Goal: Task Accomplishment & Management: Complete application form

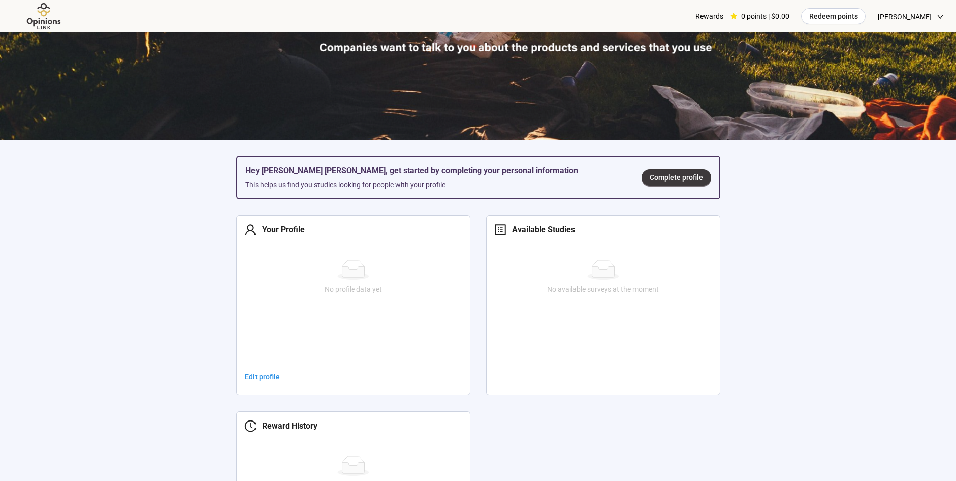
scroll to position [302, 0]
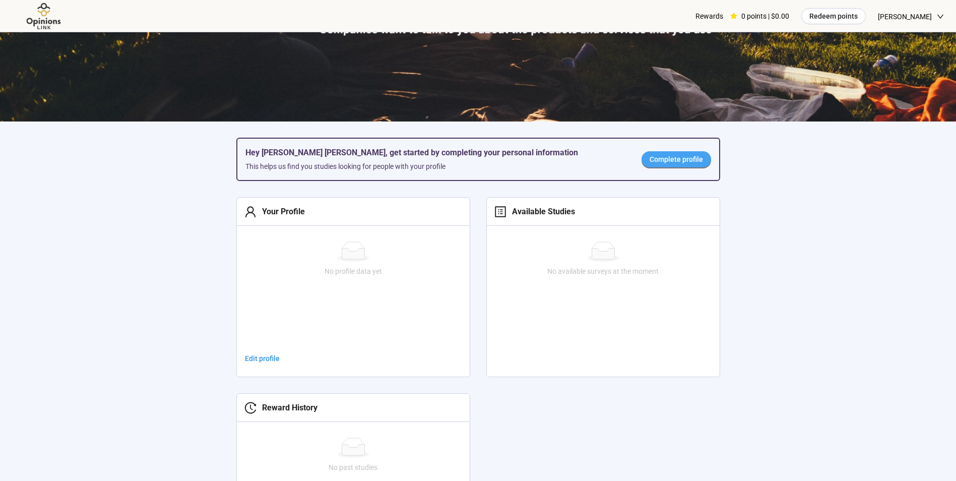
click at [667, 164] on span "Complete profile" at bounding box center [676, 159] width 53 height 11
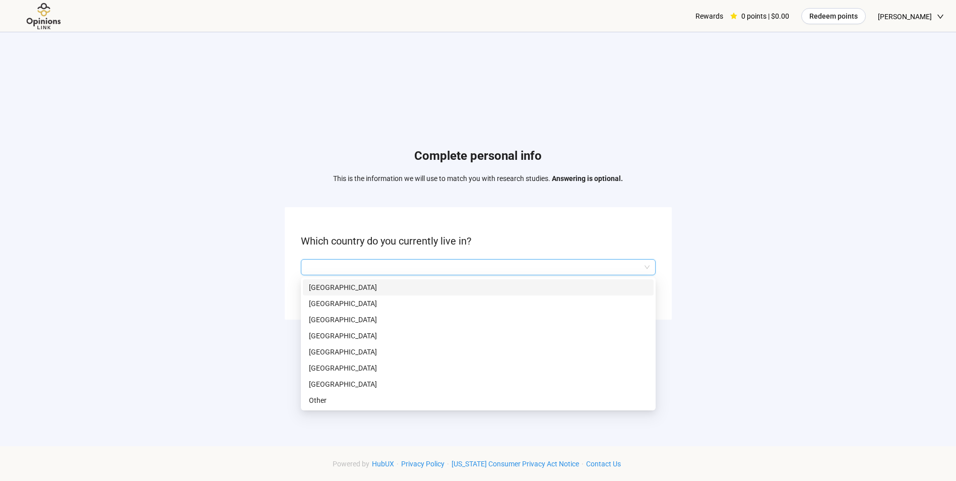
click at [642, 260] on input "search" at bounding box center [478, 267] width 343 height 15
click at [553, 378] on div "[GEOGRAPHIC_DATA]" at bounding box center [478, 384] width 351 height 16
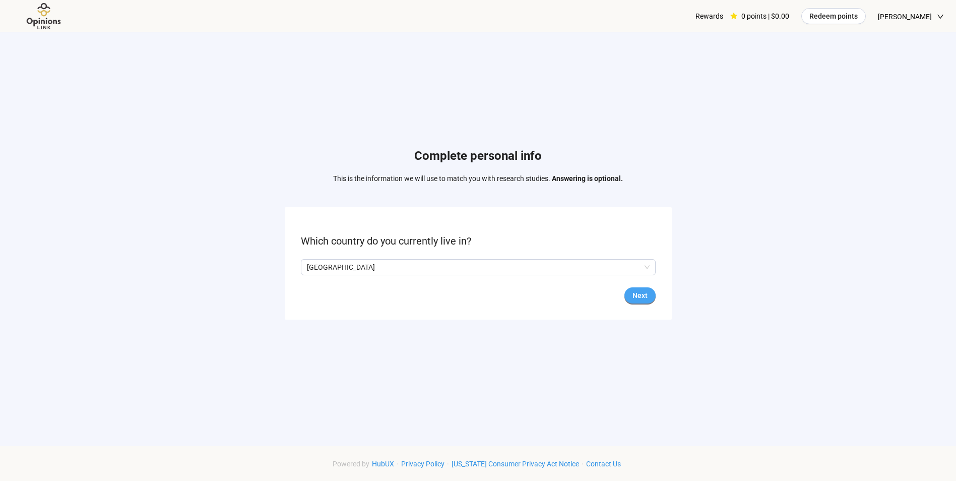
click at [625, 291] on button "Next" at bounding box center [639, 295] width 31 height 16
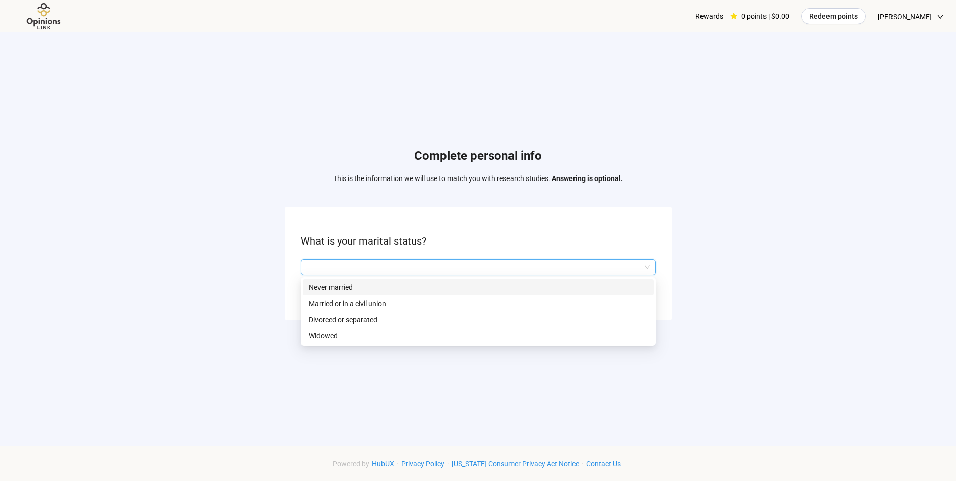
click at [622, 268] on input "search" at bounding box center [478, 267] width 343 height 15
click at [613, 304] on p "Married or in a civil union" at bounding box center [478, 303] width 339 height 11
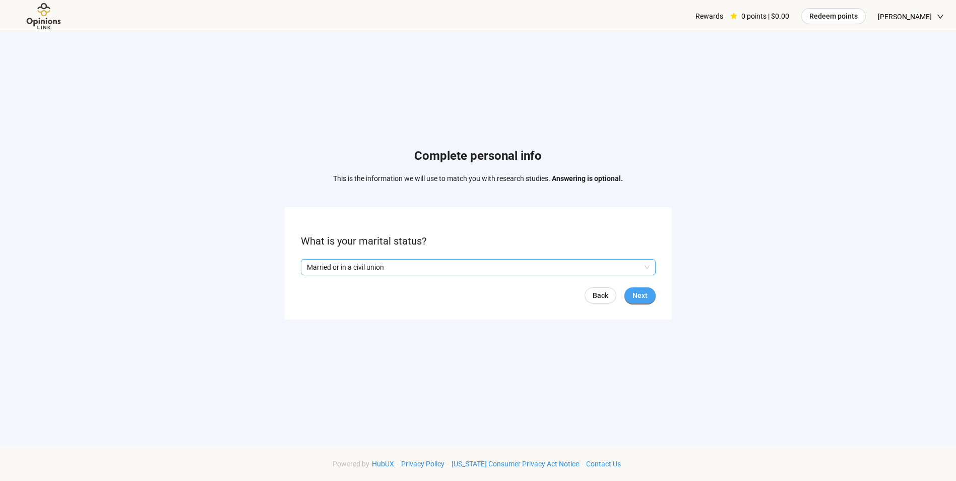
click at [644, 299] on span "Next" at bounding box center [639, 295] width 15 height 11
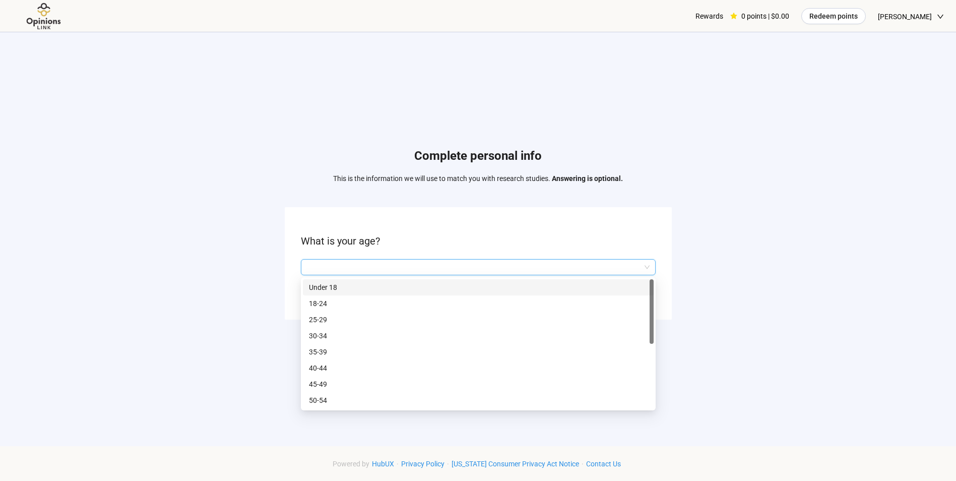
click at [630, 268] on input "search" at bounding box center [478, 267] width 343 height 15
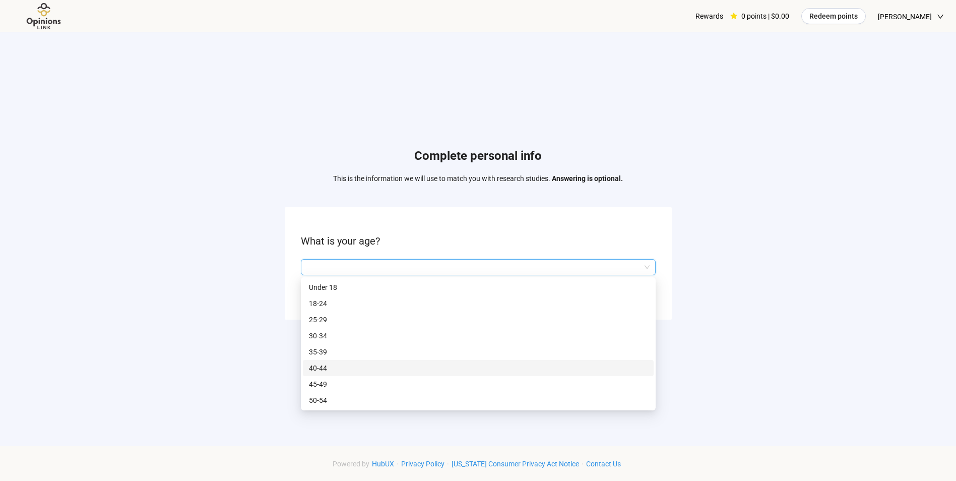
click at [616, 361] on div "40-44" at bounding box center [478, 368] width 351 height 16
click at [615, 259] on div "40-44" at bounding box center [478, 267] width 355 height 16
click at [593, 353] on p "35-39" at bounding box center [478, 351] width 339 height 11
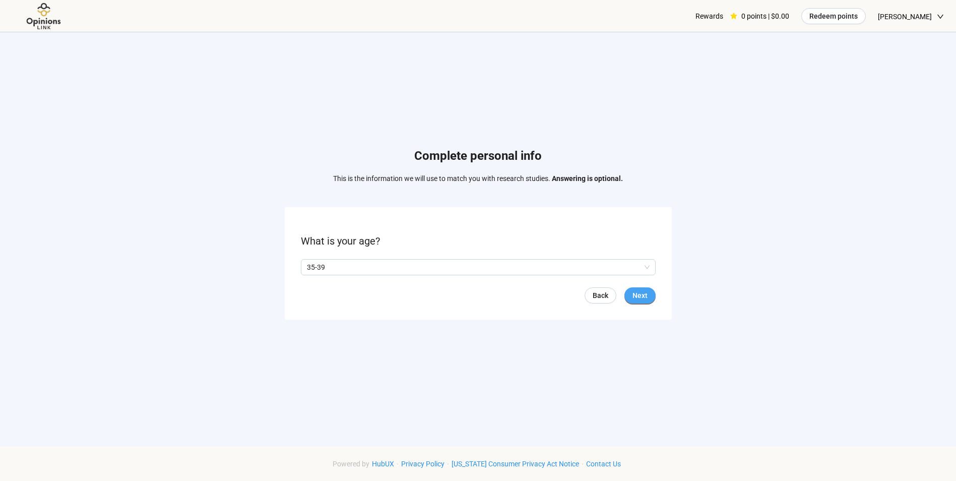
click at [639, 295] on span "Next" at bounding box center [639, 295] width 15 height 11
click at [309, 269] on span "Yes" at bounding box center [315, 267] width 13 height 11
click at [645, 295] on span "Next" at bounding box center [639, 295] width 15 height 11
click at [329, 267] on input "search" at bounding box center [478, 267] width 343 height 15
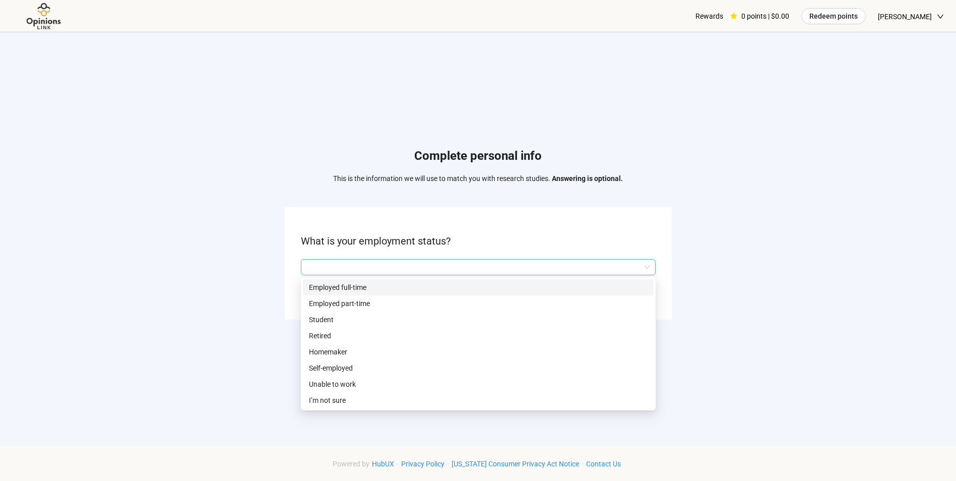
click at [332, 289] on p "Employed full-time" at bounding box center [478, 287] width 339 height 11
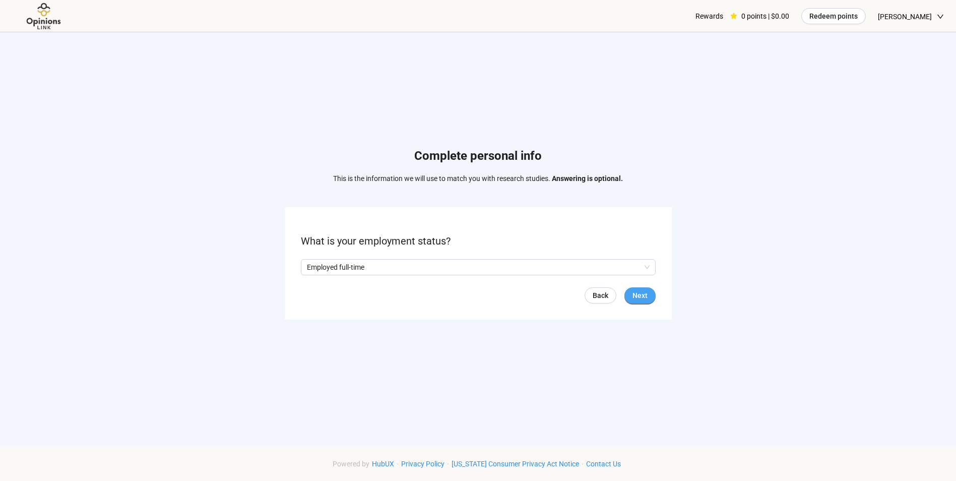
click at [626, 291] on button "Next" at bounding box center [639, 295] width 31 height 16
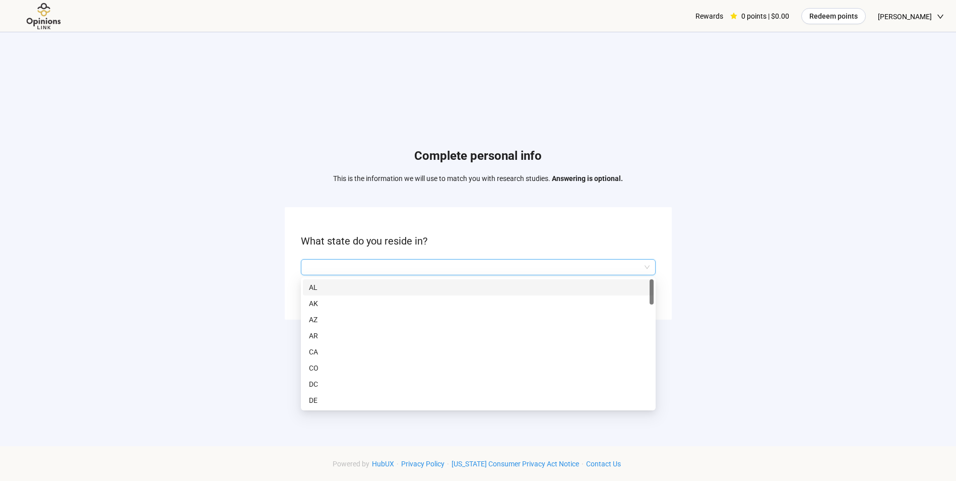
click at [451, 272] on input "search" at bounding box center [478, 267] width 343 height 15
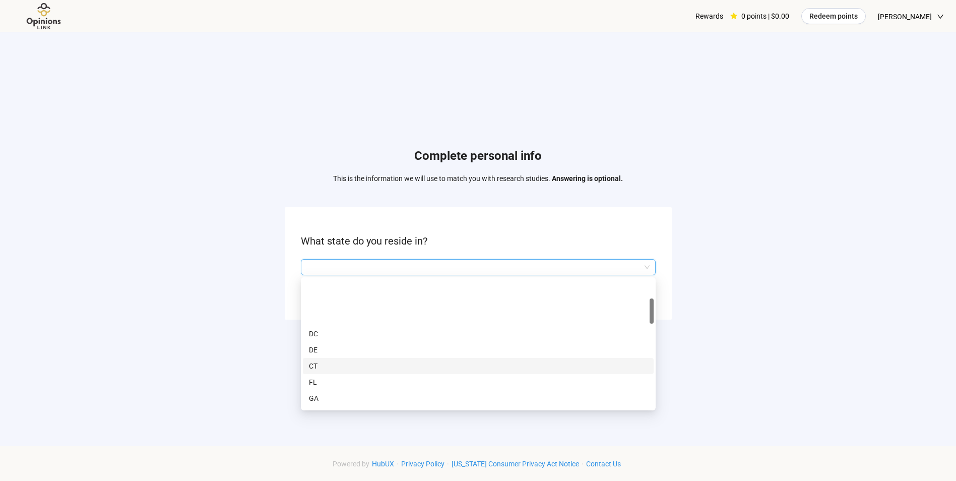
scroll to position [101, 0]
drag, startPoint x: 461, startPoint y: 323, endPoint x: 462, endPoint y: 330, distance: 7.1
click at [462, 330] on div "DC DE CT FL GA HI ID IL IN [GEOGRAPHIC_DATA]" at bounding box center [478, 355] width 351 height 161
click at [462, 330] on p "FL" at bounding box center [478, 331] width 339 height 11
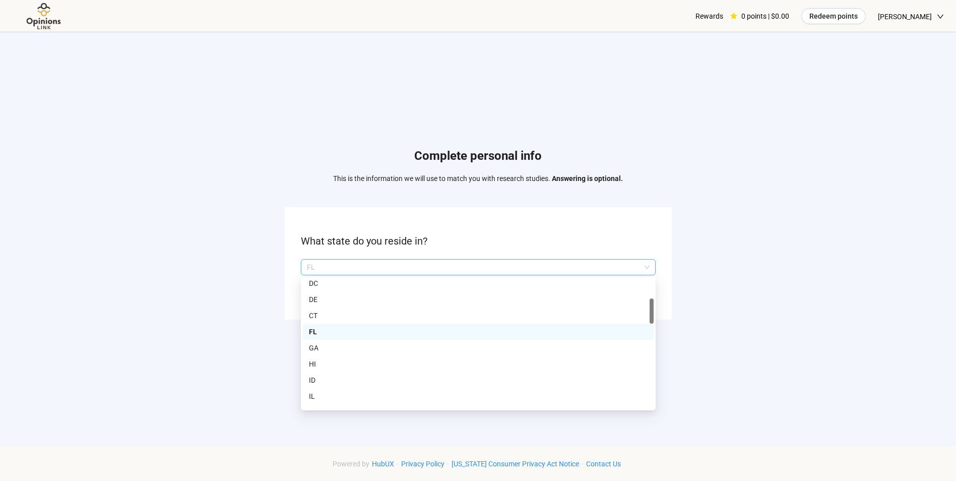
click at [542, 266] on p "FL" at bounding box center [474, 267] width 334 height 15
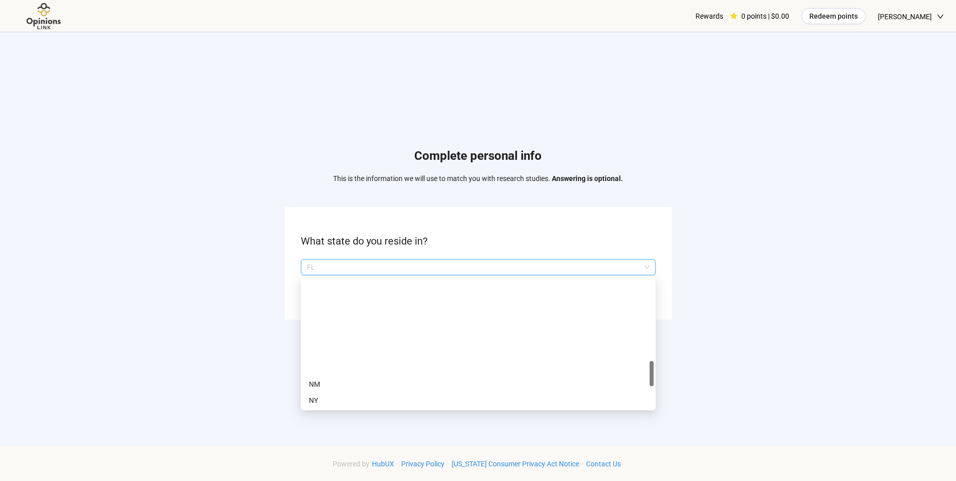
scroll to position [504, 0]
click at [536, 313] on p "NC" at bounding box center [478, 315] width 339 height 11
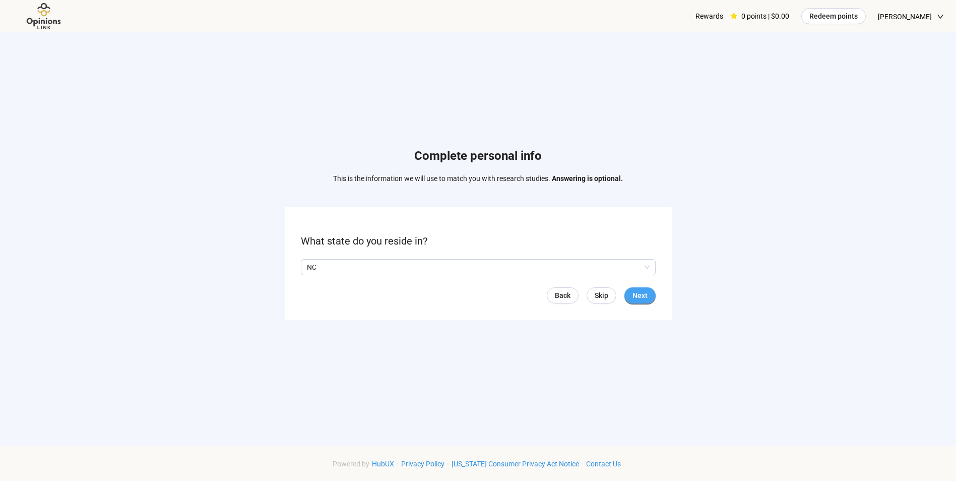
click at [640, 289] on button "Next" at bounding box center [639, 295] width 31 height 16
click at [573, 265] on input "search" at bounding box center [478, 267] width 343 height 15
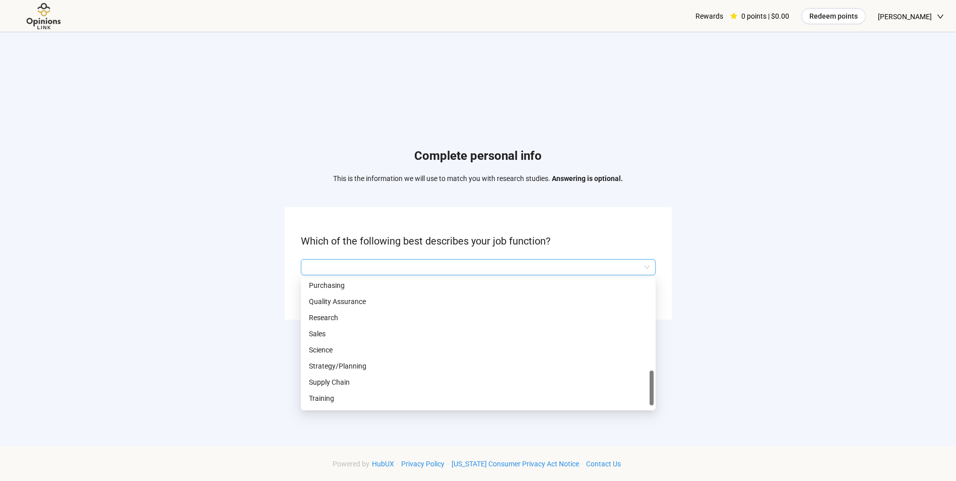
scroll to position [302, 0]
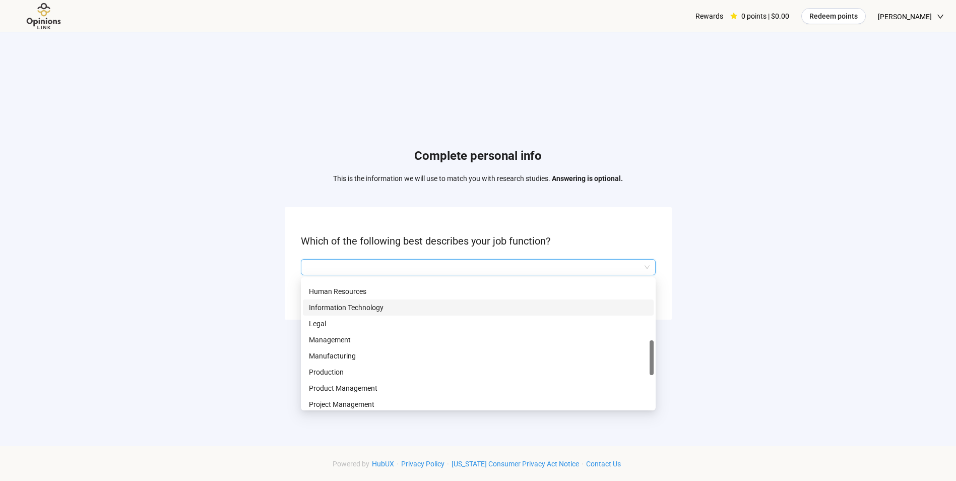
click at [514, 309] on p "Information Technology" at bounding box center [478, 307] width 339 height 11
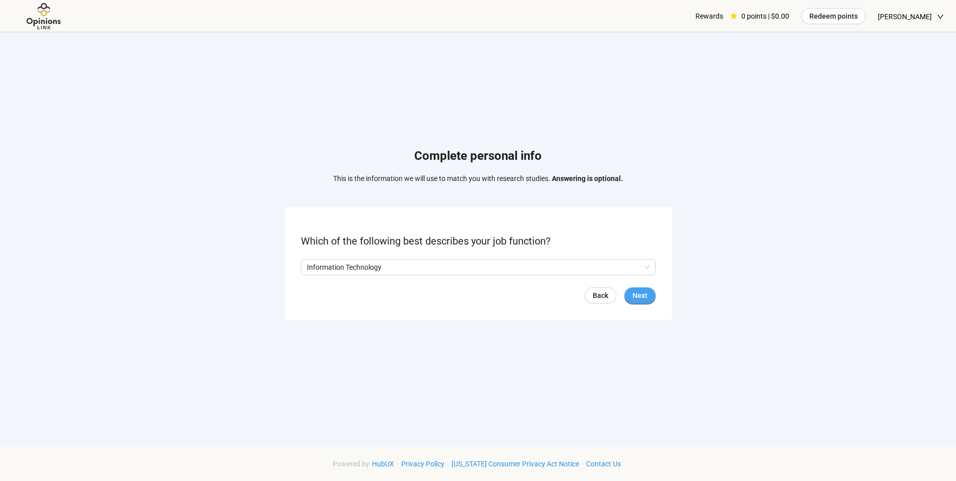
click at [632, 291] on span "Next" at bounding box center [639, 295] width 15 height 11
click at [586, 270] on input "search" at bounding box center [478, 267] width 343 height 15
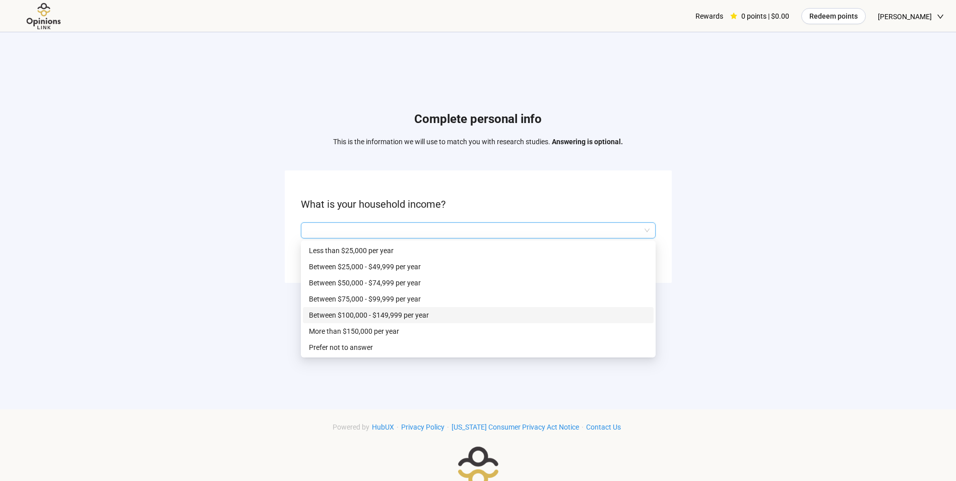
scroll to position [50, 0]
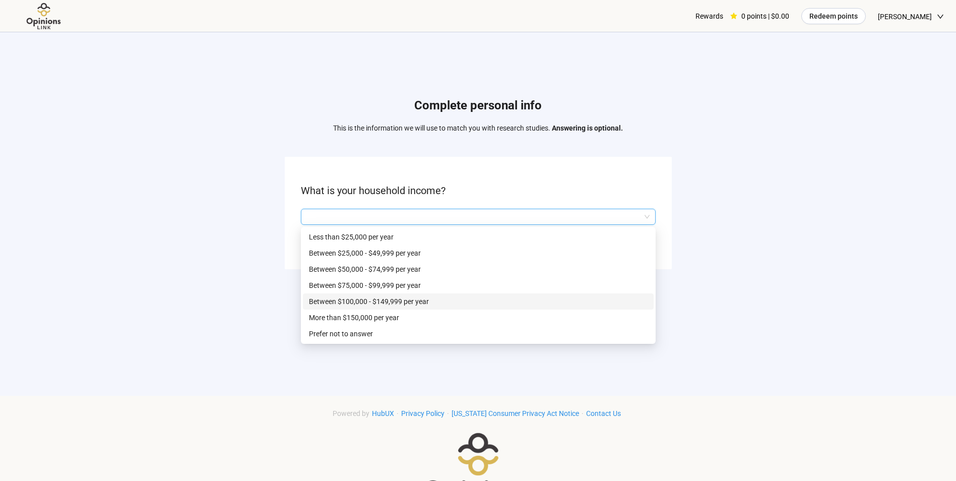
click at [550, 294] on div "Between $100,000 - $149,999 per year" at bounding box center [478, 301] width 351 height 16
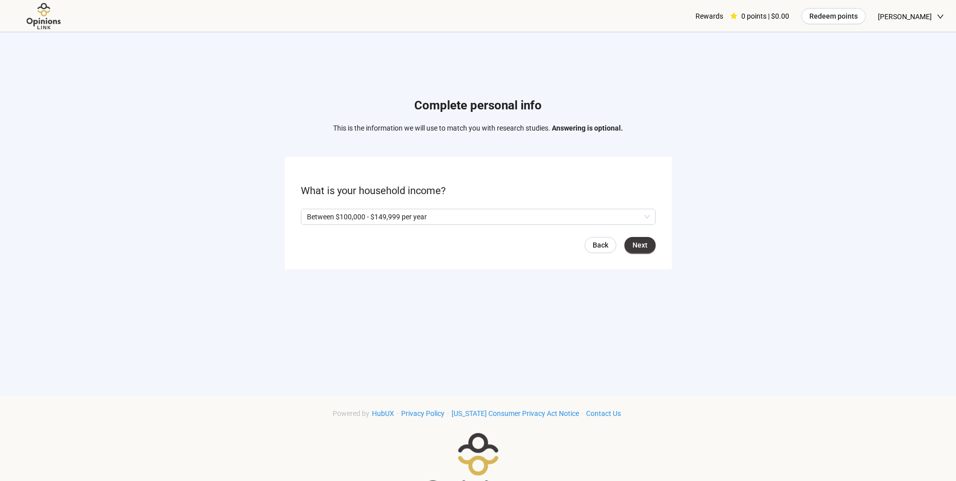
click at [656, 243] on form "What is your household income? Between $100,000 - $149,999 per year Q2hhcmFjdGV…" at bounding box center [478, 213] width 387 height 112
click at [647, 247] on span "Next" at bounding box center [639, 244] width 15 height 11
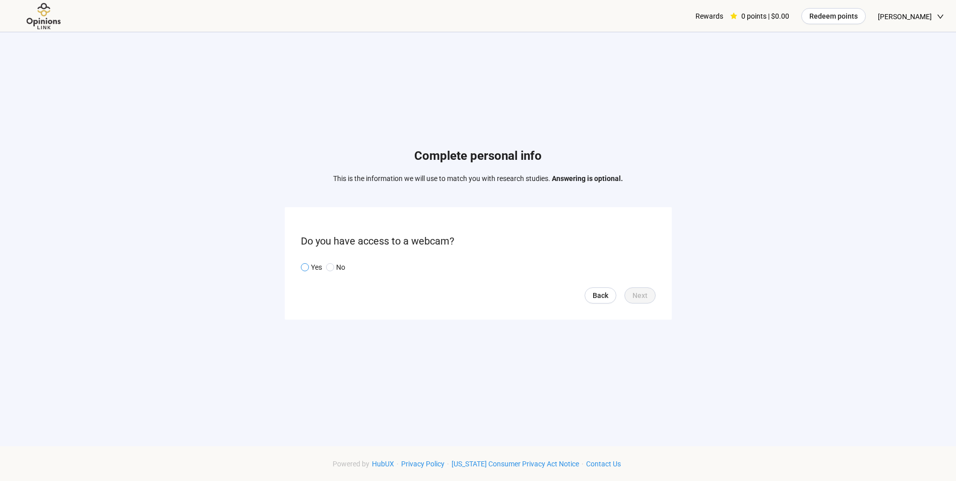
click at [314, 265] on p "Yes" at bounding box center [316, 267] width 11 height 11
click at [640, 302] on button "Next" at bounding box center [639, 295] width 31 height 16
click at [343, 263] on input "search" at bounding box center [478, 267] width 343 height 15
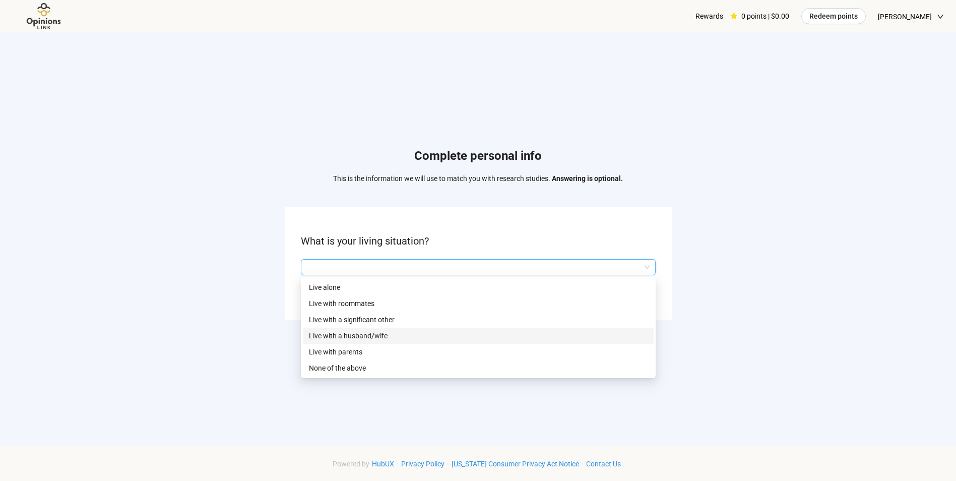
click at [351, 330] on p "Live with a husband/wife" at bounding box center [478, 335] width 339 height 11
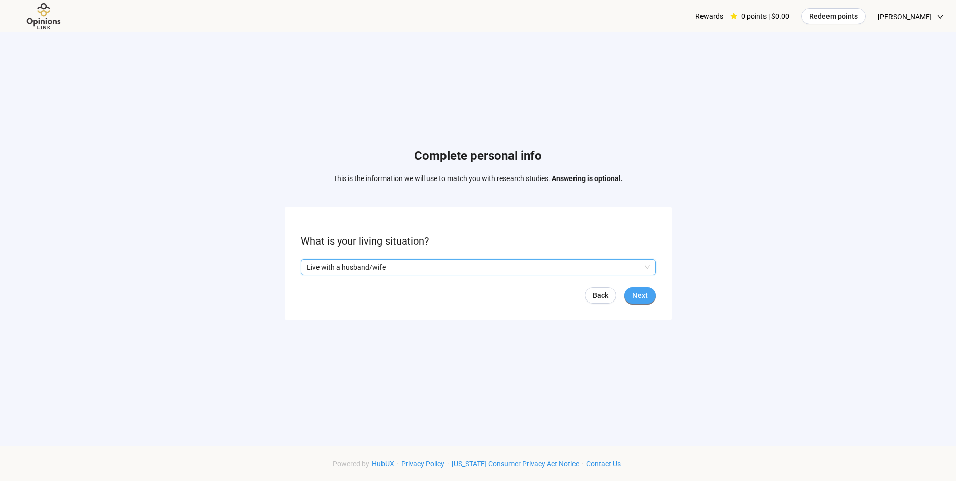
click at [630, 298] on button "Next" at bounding box center [639, 295] width 31 height 16
click at [455, 270] on input "search" at bounding box center [478, 267] width 343 height 15
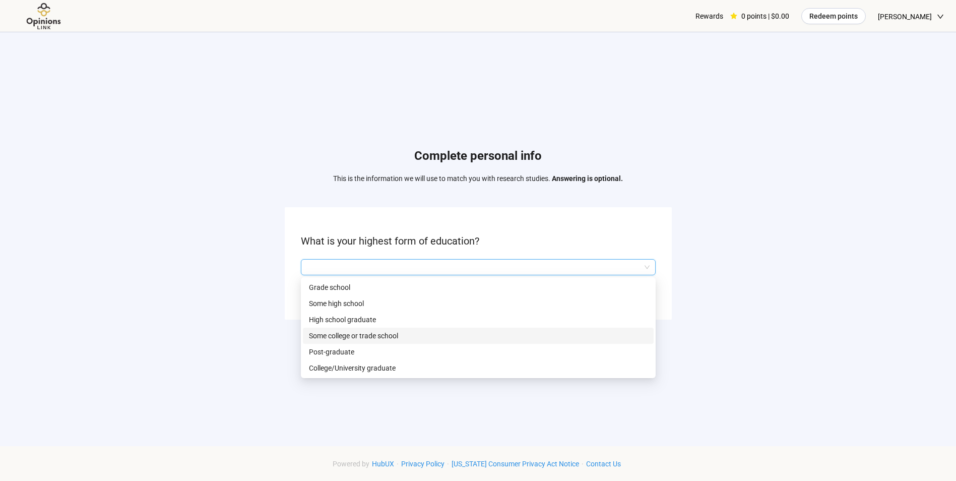
click at [426, 336] on p "Some college or trade school" at bounding box center [478, 335] width 339 height 11
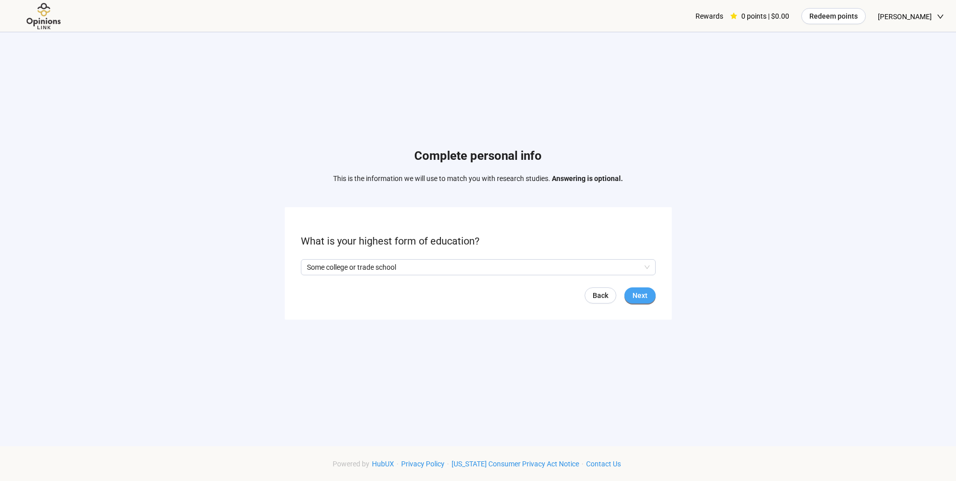
click at [630, 292] on button "Next" at bounding box center [639, 295] width 31 height 16
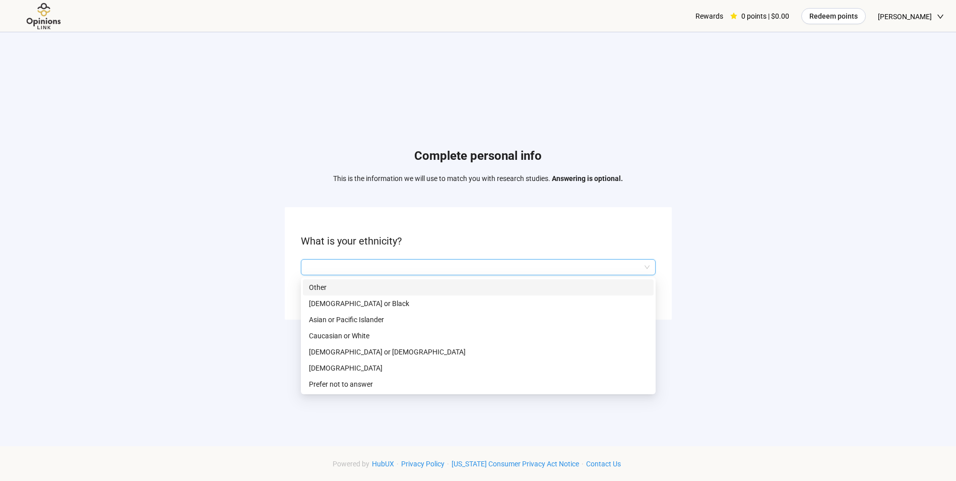
click at [587, 263] on input "search" at bounding box center [478, 267] width 343 height 15
click at [539, 341] on p "Caucasian or White" at bounding box center [478, 335] width 339 height 11
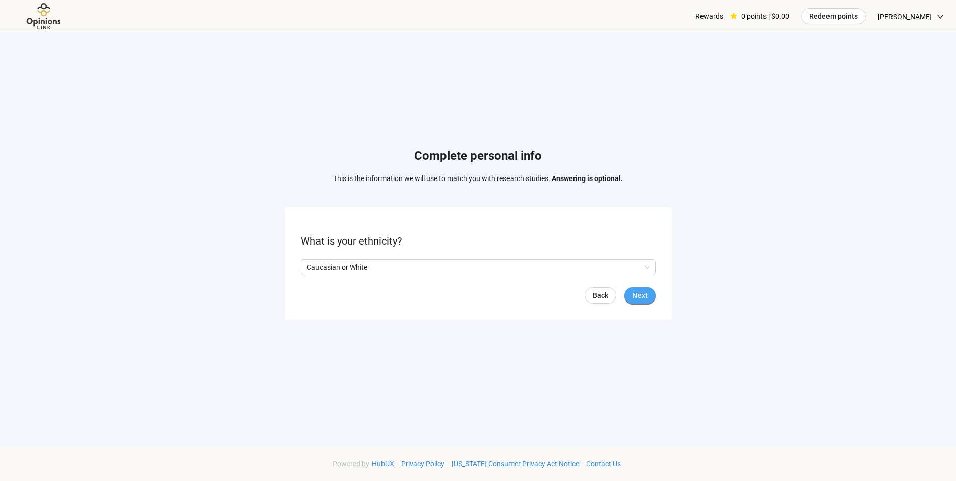
click at [637, 293] on span "Next" at bounding box center [639, 295] width 15 height 11
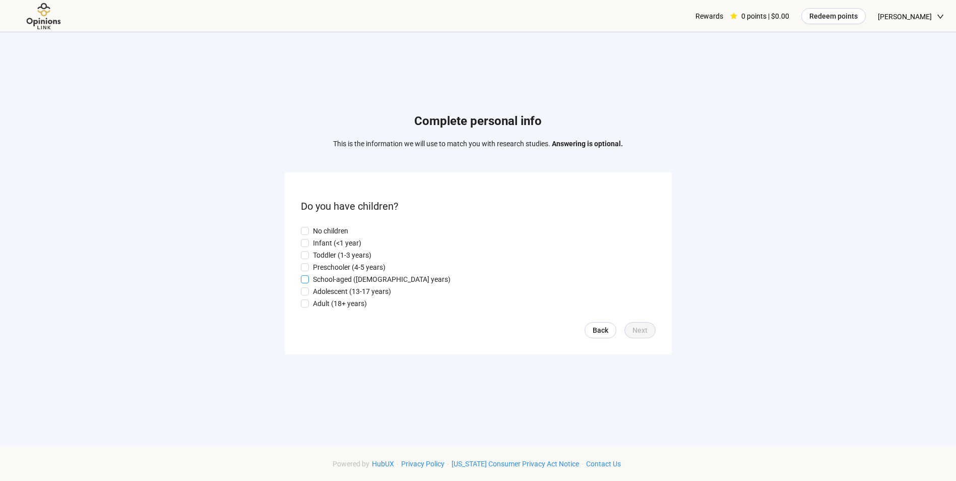
click at [346, 280] on p "School-aged ([DEMOGRAPHIC_DATA] years)" at bounding box center [382, 279] width 138 height 11
click at [347, 294] on p "Adolescent (13-17 years)" at bounding box center [352, 291] width 78 height 11
click at [632, 328] on button "Next" at bounding box center [639, 330] width 31 height 16
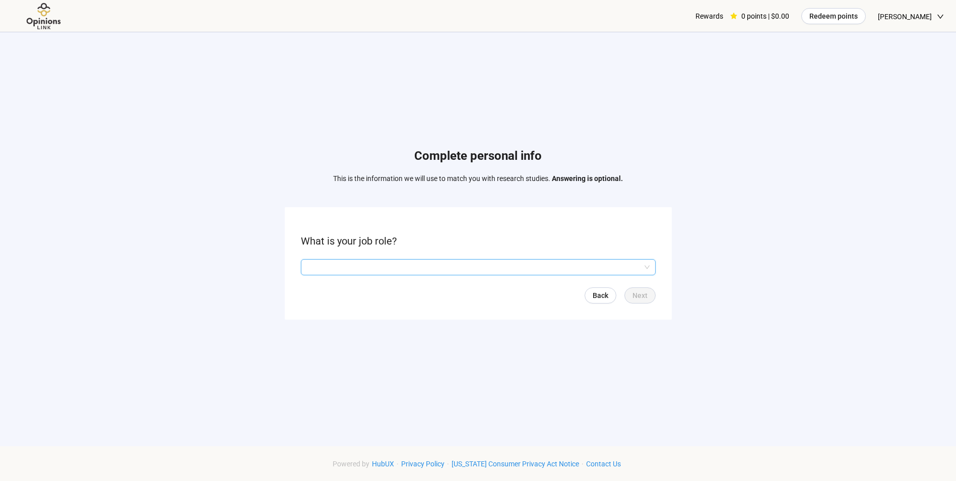
click at [566, 271] on input "search" at bounding box center [478, 267] width 343 height 15
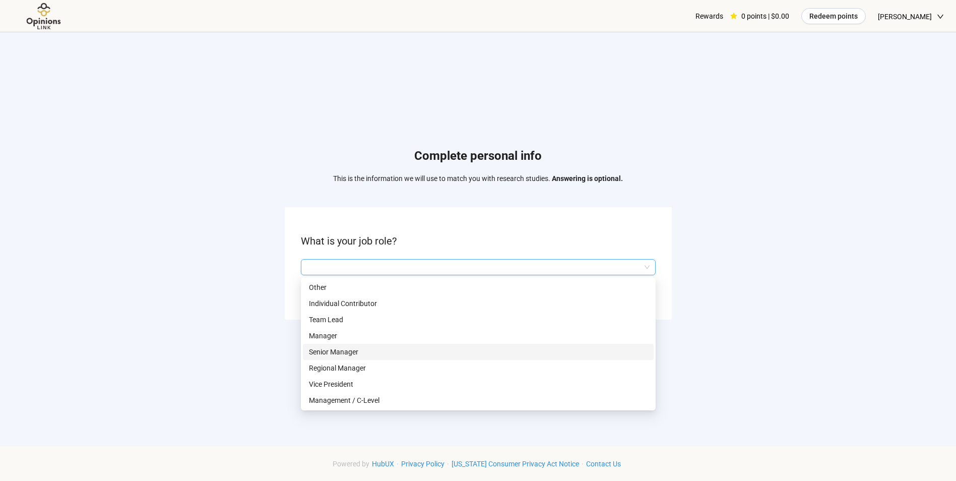
scroll to position [50, 0]
click at [494, 385] on p "Owner" at bounding box center [478, 381] width 339 height 11
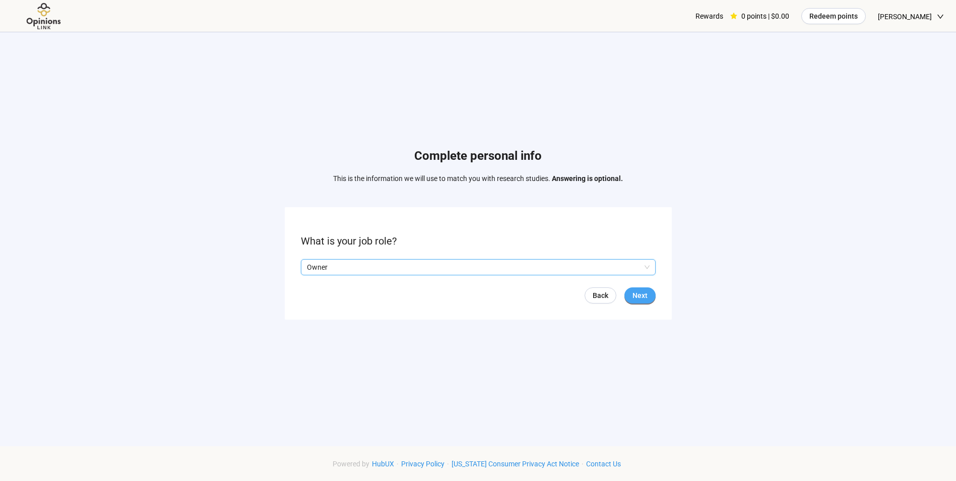
click at [644, 298] on span "Next" at bounding box center [639, 295] width 15 height 11
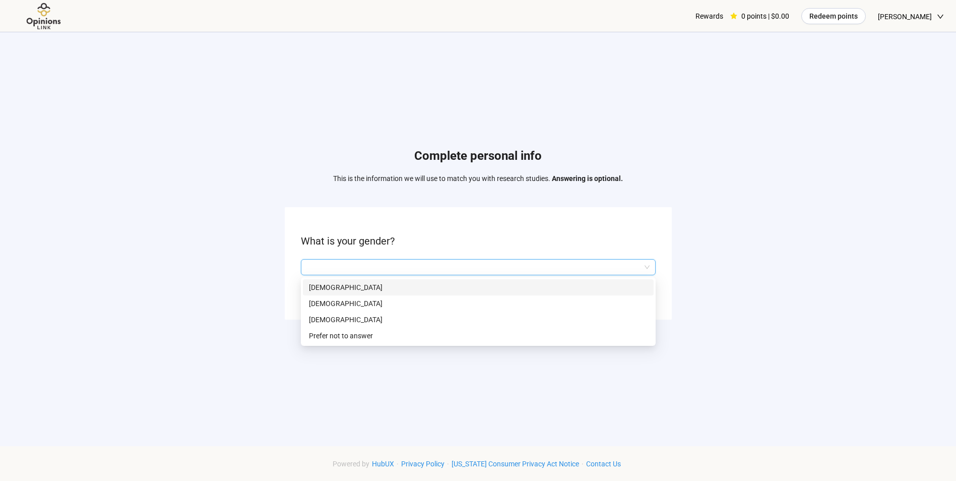
click at [605, 269] on input "search" at bounding box center [478, 267] width 343 height 15
click at [548, 308] on p "[DEMOGRAPHIC_DATA]" at bounding box center [478, 303] width 339 height 11
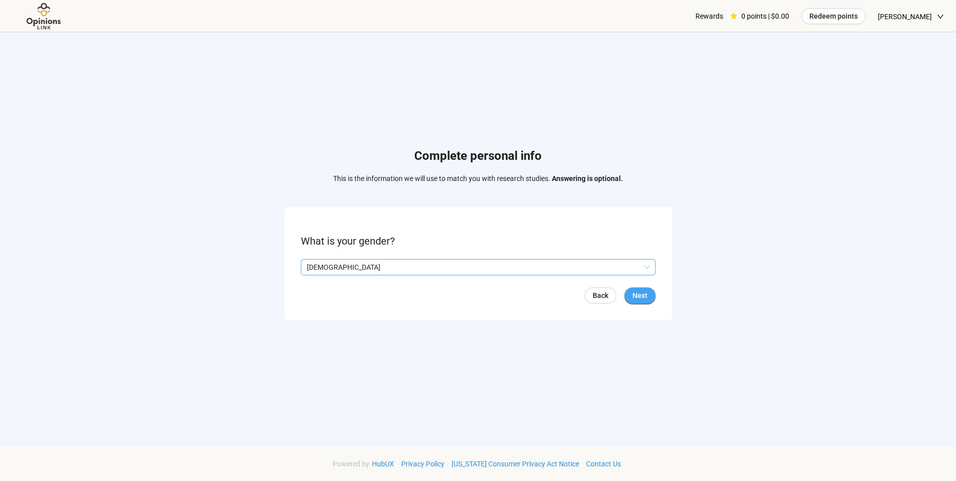
click at [629, 298] on button "Next" at bounding box center [639, 295] width 31 height 16
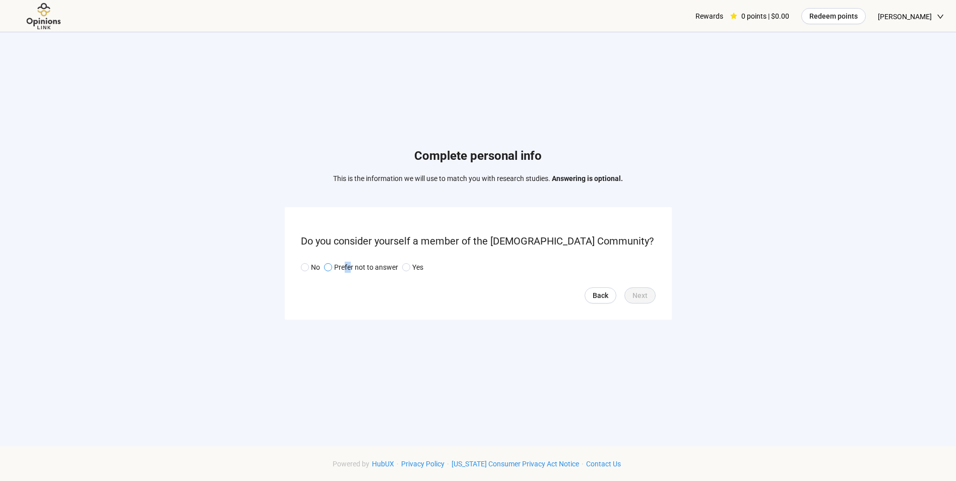
drag, startPoint x: 344, startPoint y: 263, endPoint x: 349, endPoint y: 265, distance: 5.6
click at [349, 265] on p "Prefer not to answer" at bounding box center [366, 267] width 64 height 11
drag, startPoint x: 349, startPoint y: 265, endPoint x: 309, endPoint y: 267, distance: 39.9
click at [309, 267] on span "No" at bounding box center [314, 267] width 11 height 11
click at [643, 296] on span "Next" at bounding box center [639, 295] width 15 height 11
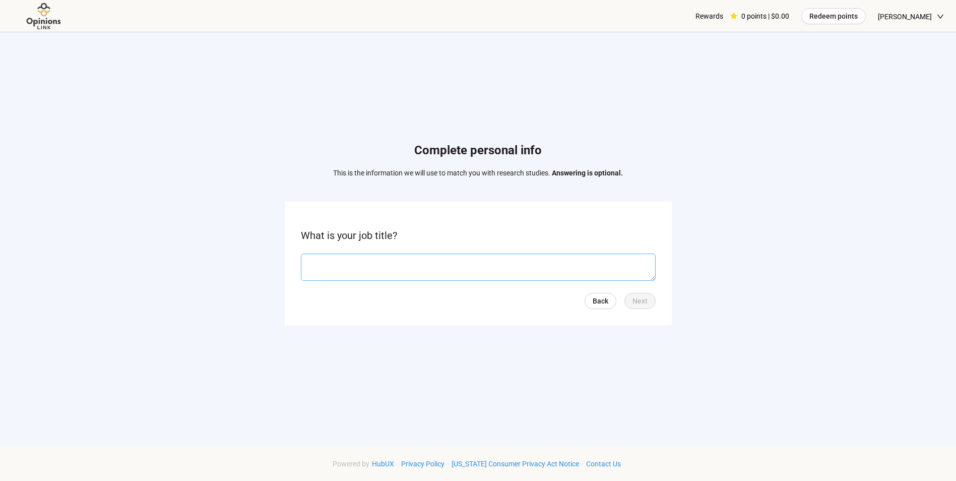
click at [595, 266] on textarea at bounding box center [478, 266] width 355 height 27
type textarea "*****"
click at [641, 302] on span "Next" at bounding box center [639, 300] width 15 height 11
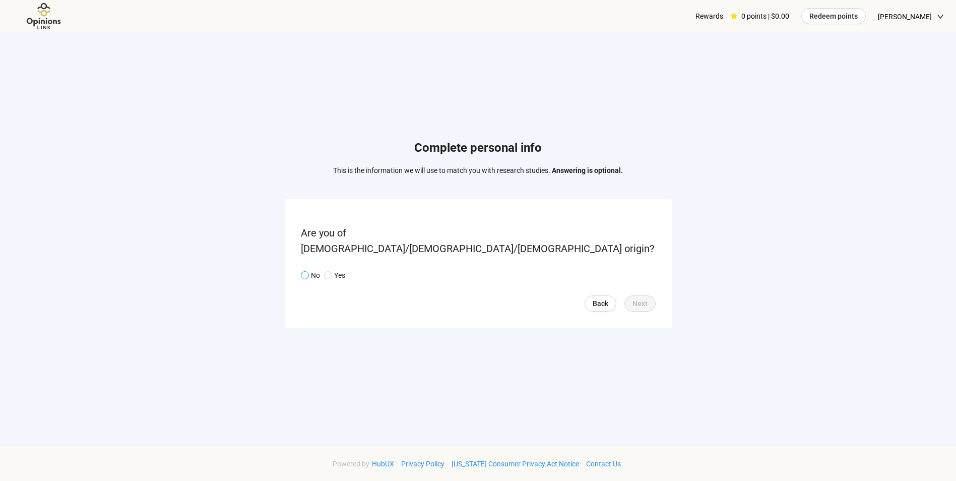
click at [313, 270] on p "No" at bounding box center [315, 275] width 9 height 11
click at [643, 298] on span "Next" at bounding box center [639, 303] width 15 height 11
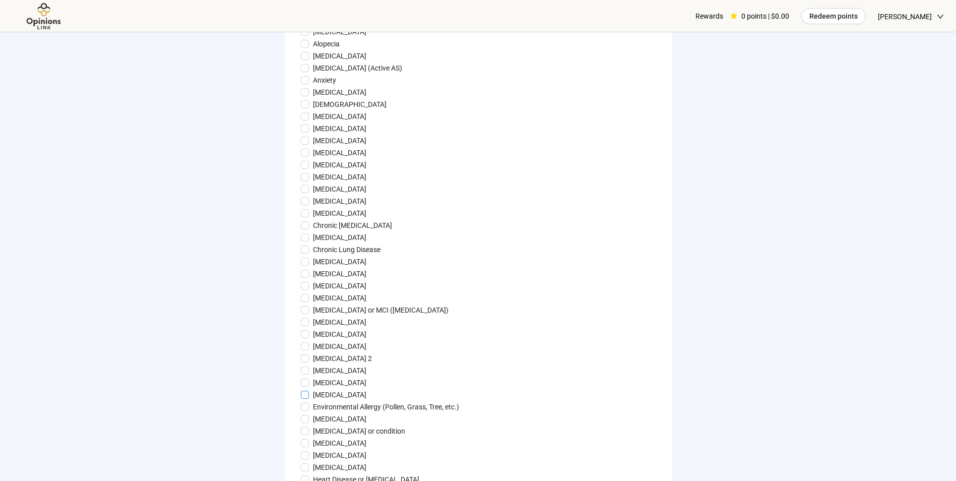
scroll to position [50, 0]
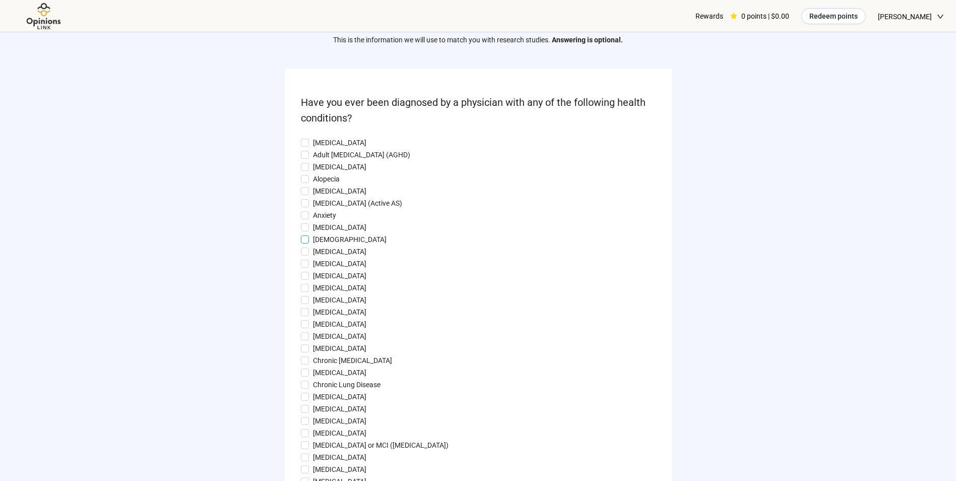
click at [318, 240] on p "[DEMOGRAPHIC_DATA]" at bounding box center [350, 239] width 74 height 11
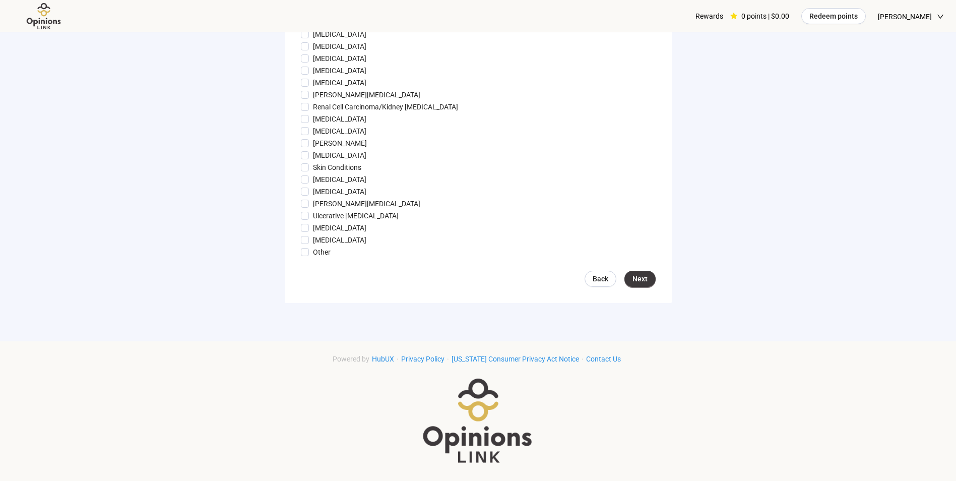
scroll to position [1088, 0]
click at [648, 286] on div "Back Next" at bounding box center [478, 279] width 355 height 16
click at [644, 275] on span "Next" at bounding box center [639, 278] width 15 height 11
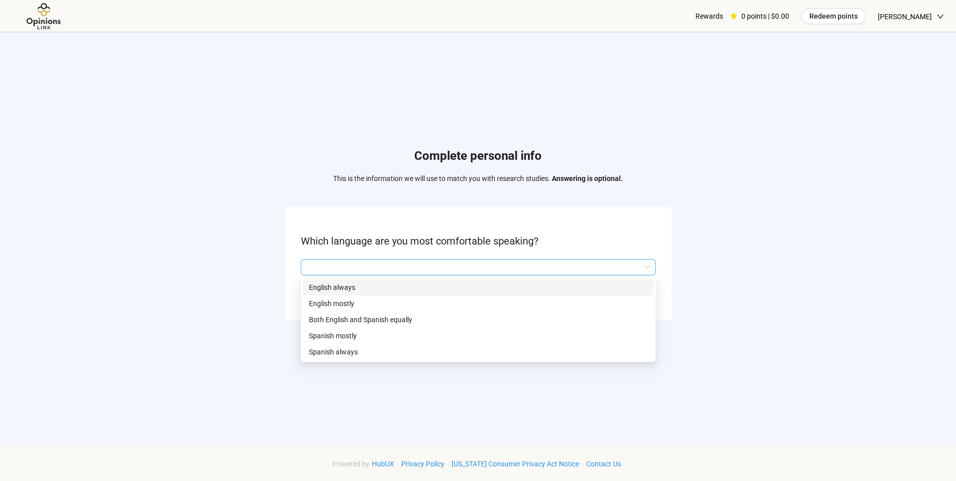
click at [570, 263] on input "search" at bounding box center [478, 267] width 343 height 15
click at [552, 286] on p "English always" at bounding box center [478, 287] width 339 height 11
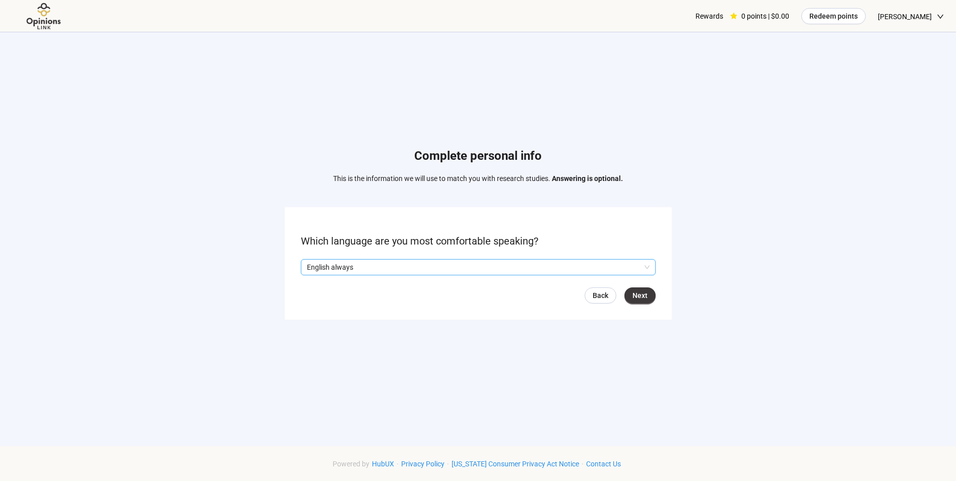
click at [623, 291] on div "Back Next" at bounding box center [478, 295] width 355 height 16
click at [635, 292] on span "Next" at bounding box center [639, 295] width 15 height 11
click at [311, 267] on p "No" at bounding box center [315, 267] width 9 height 11
click at [634, 298] on span "Next" at bounding box center [639, 295] width 15 height 11
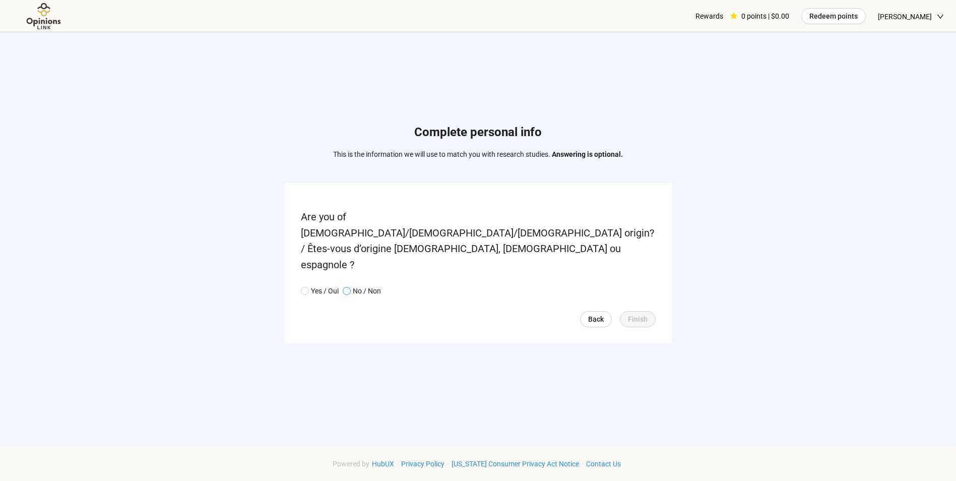
click at [351, 285] on span "No / Non" at bounding box center [366, 290] width 30 height 11
click at [653, 311] on button "Finish" at bounding box center [638, 319] width 36 height 16
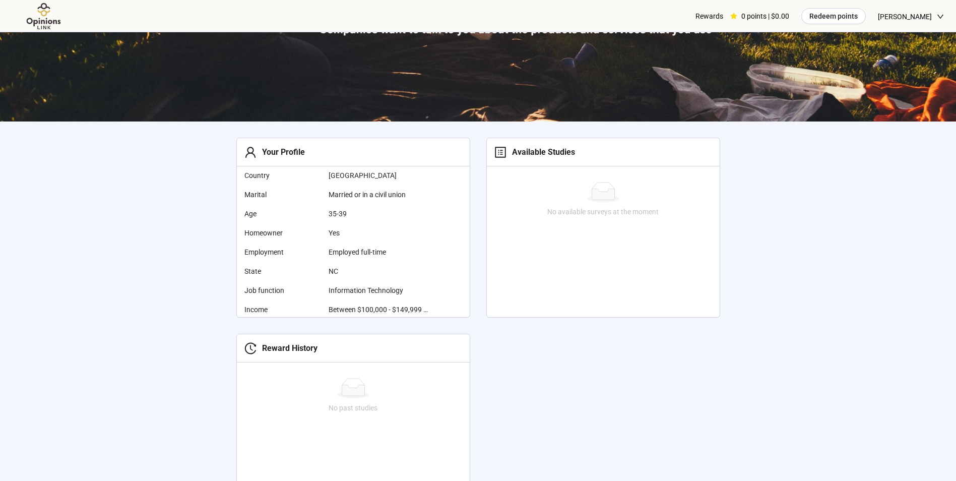
scroll to position [403, 0]
